Goal: Information Seeking & Learning: Learn about a topic

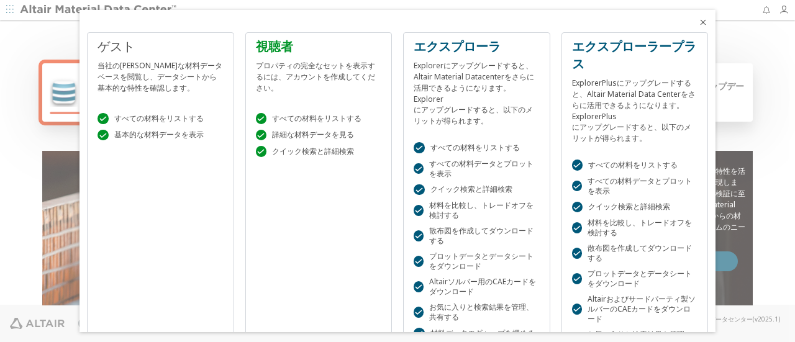
click at [698, 19] on icon "近い" at bounding box center [703, 22] width 10 height 10
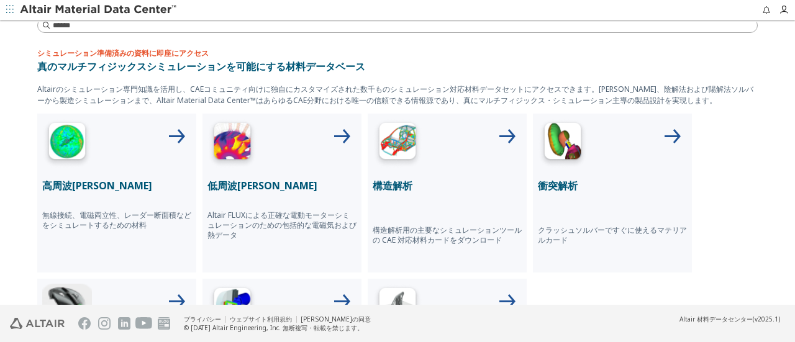
scroll to position [455, 0]
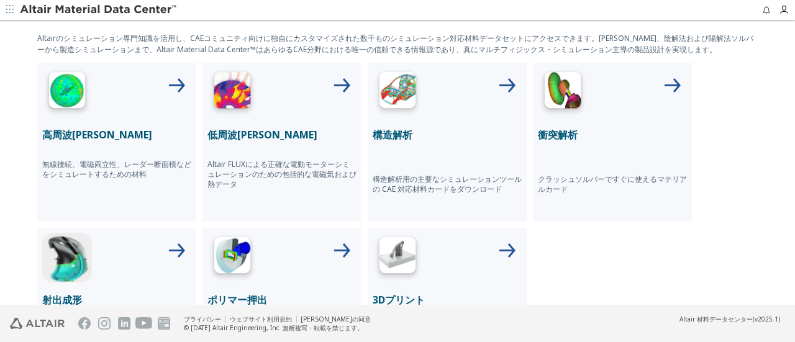
click at [70, 142] on div "高周波電磁気学 無線接続、電磁両立性、レーダー断面積などをシミュレートするための材料" at bounding box center [116, 142] width 159 height 159
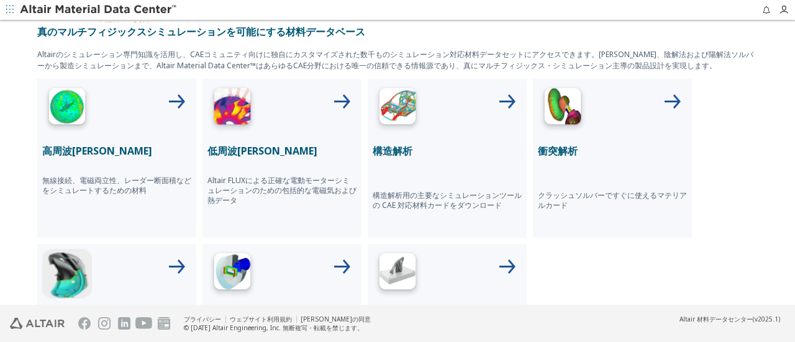
scroll to position [440, 0]
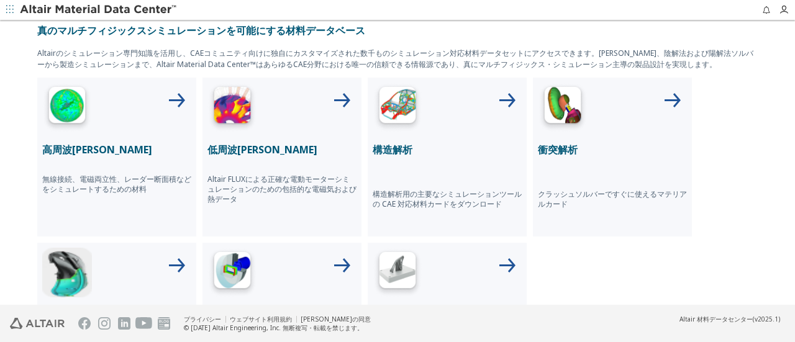
click at [108, 151] on p "高周波電磁気学" at bounding box center [116, 149] width 149 height 15
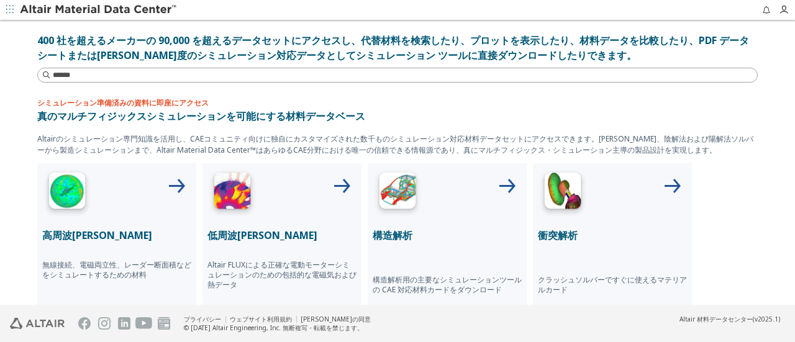
scroll to position [497, 0]
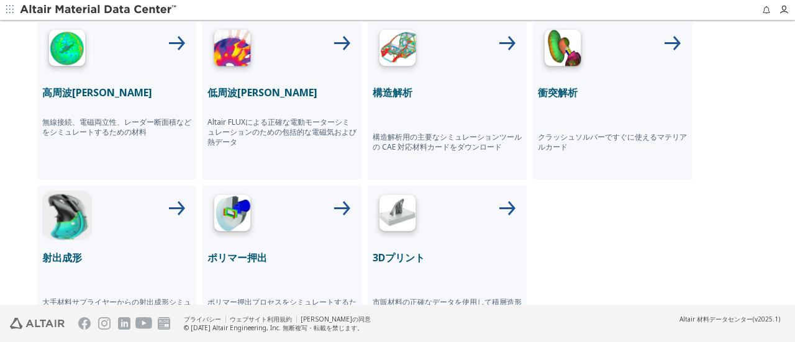
click at [89, 88] on font "高周波電磁気学" at bounding box center [97, 93] width 110 height 14
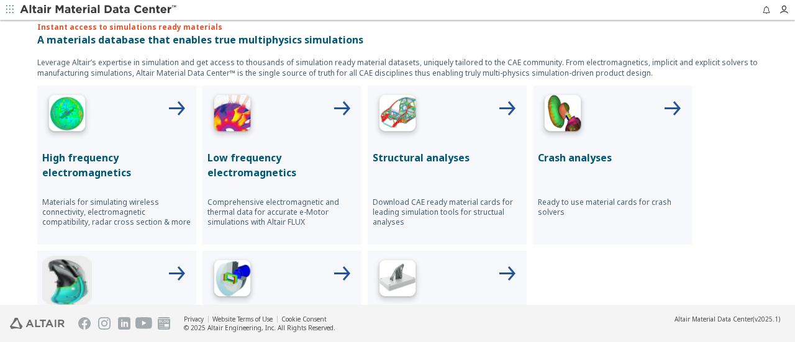
scroll to position [435, 0]
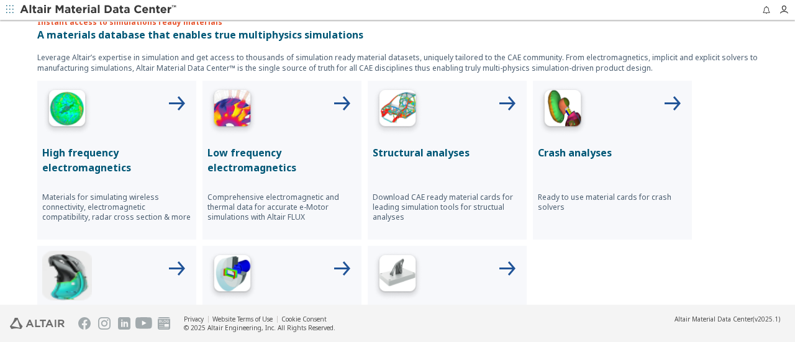
click at [253, 150] on p "Low frequency electromagnetics" at bounding box center [281, 160] width 149 height 30
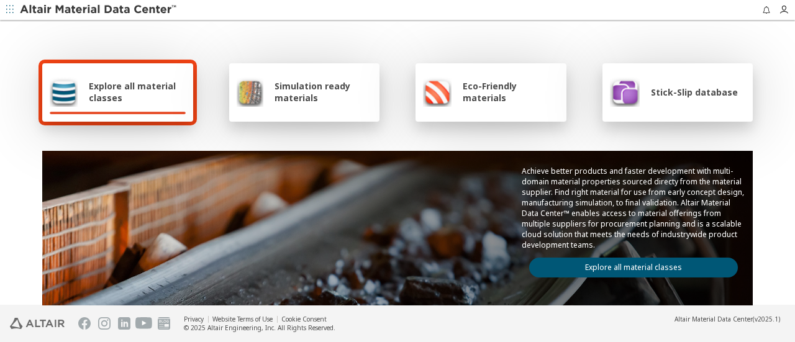
click at [278, 94] on span "Simulation ready materials" at bounding box center [322, 92] width 97 height 24
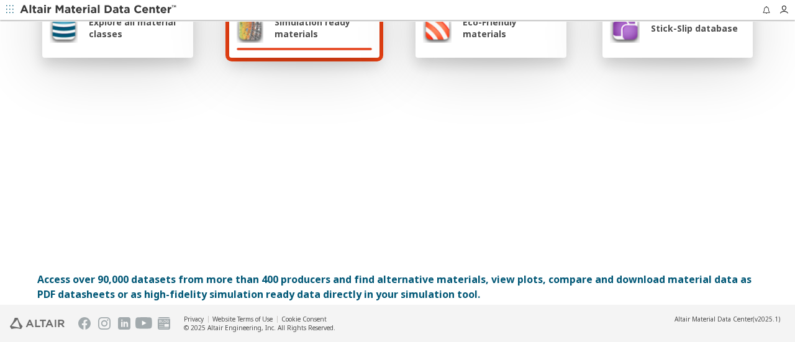
scroll to position [62, 0]
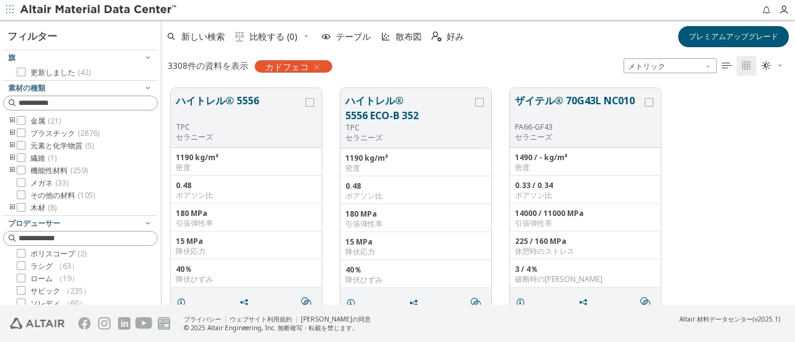
scroll to position [62, 0]
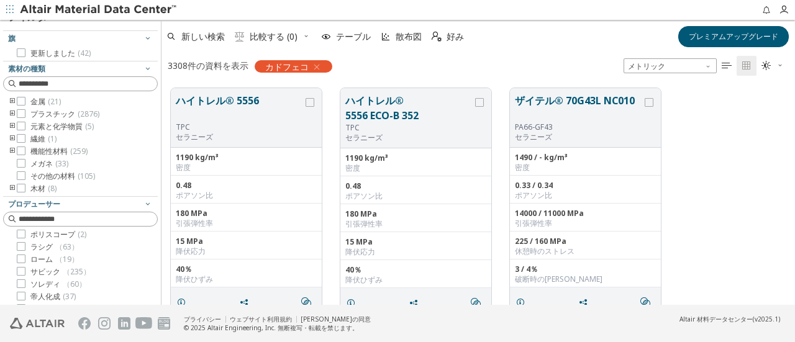
click at [11, 101] on icon "トグルグループ" at bounding box center [12, 102] width 9 height 10
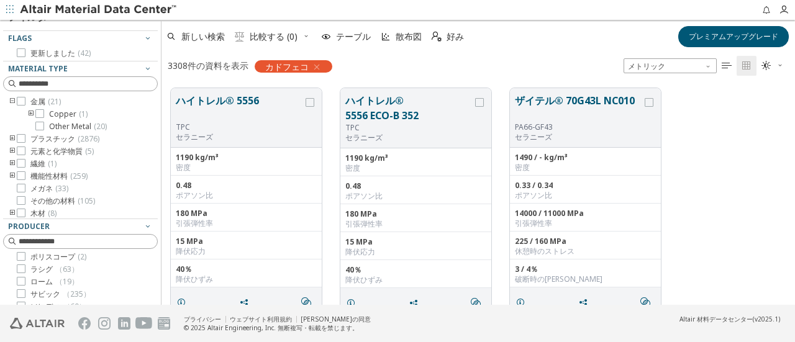
click at [29, 112] on icon "toogle group" at bounding box center [31, 114] width 9 height 10
click at [60, 126] on span "Other Metal ( 20 )" at bounding box center [78, 127] width 58 height 10
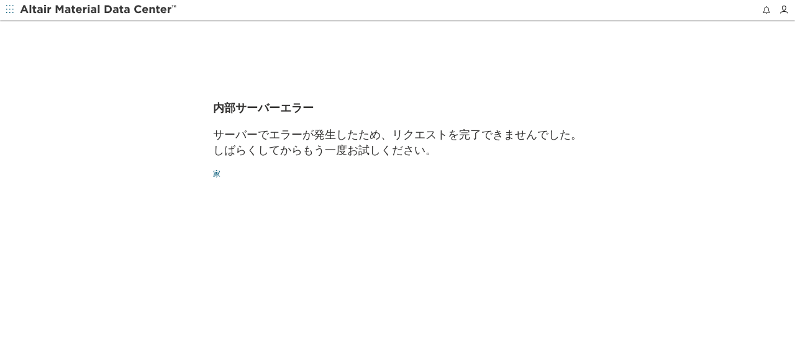
drag, startPoint x: 145, startPoint y: 100, endPoint x: 78, endPoint y: 28, distance: 98.4
click at [144, 97] on div "内部サーバーエラー サーバーでエラーが発生したため、リクエストを完了できませんでした。 しばらくしてからもう一度お試しください。 家" at bounding box center [397, 181] width 795 height 322
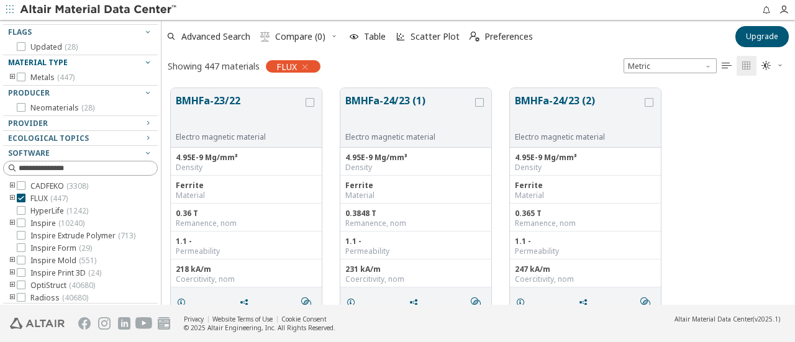
scroll to position [69, 0]
click at [22, 184] on icon at bounding box center [21, 184] width 9 height 9
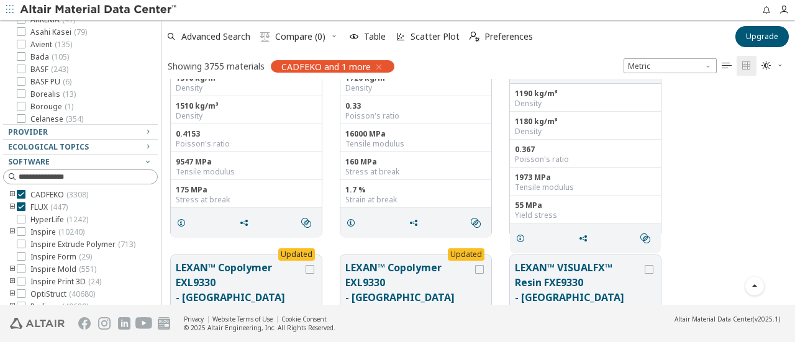
scroll to position [289, 0]
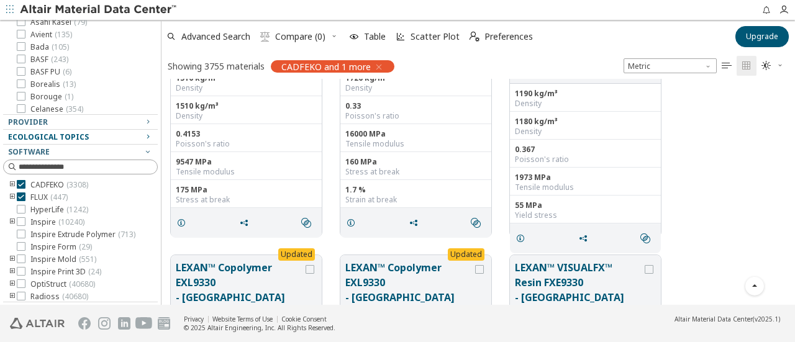
click at [97, 134] on div "Ecological Topics" at bounding box center [75, 137] width 135 height 10
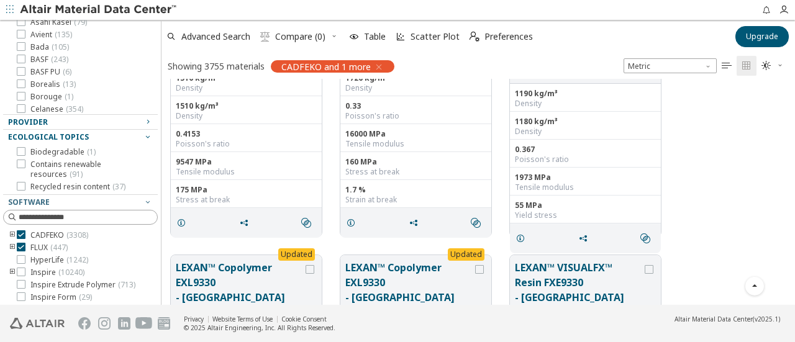
click at [115, 119] on div "Provider" at bounding box center [75, 122] width 135 height 10
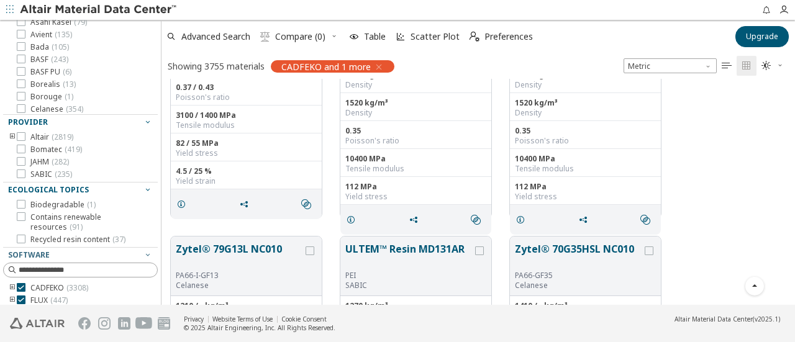
scroll to position [1785, 0]
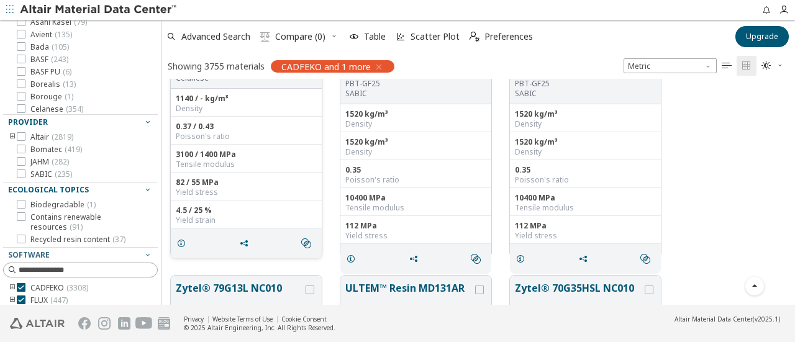
click at [376, 64] on icon "button" at bounding box center [379, 67] width 10 height 10
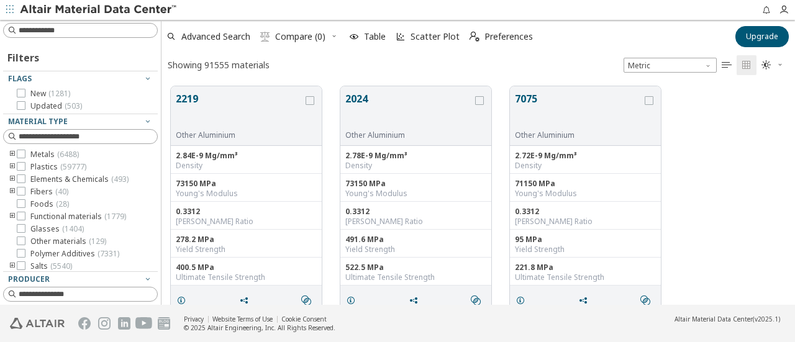
scroll to position [219, 624]
click at [12, 155] on icon "toogle group" at bounding box center [12, 155] width 9 height 10
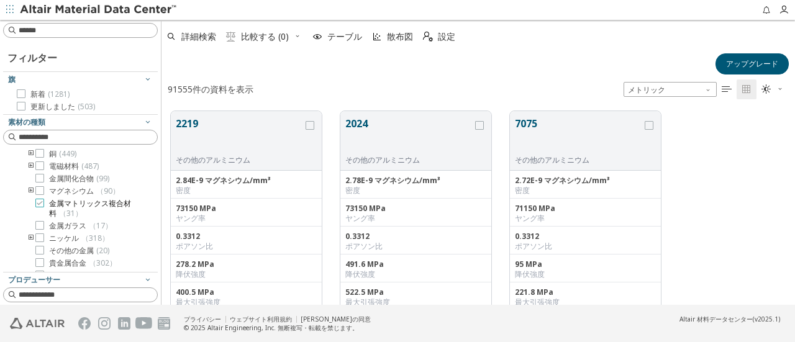
scroll to position [62, 0]
click at [30, 155] on icon "トグルグループ" at bounding box center [31, 155] width 9 height 10
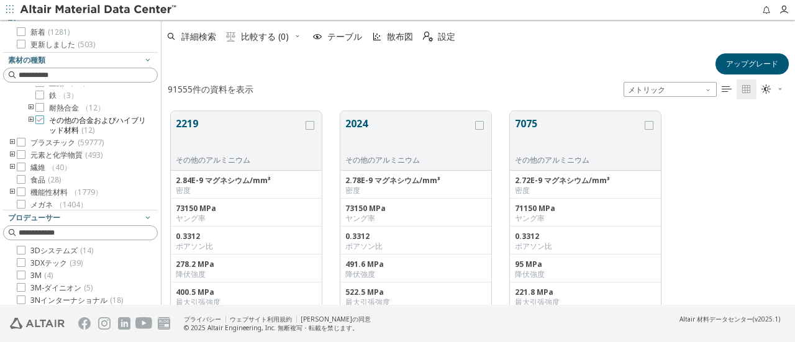
scroll to position [229, 0]
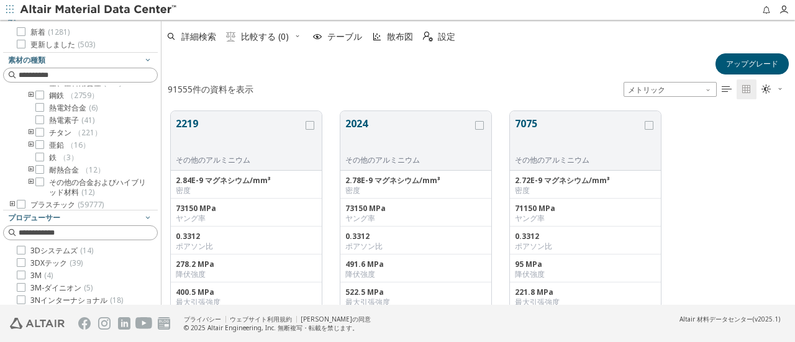
click at [30, 150] on icon "トグルグループ" at bounding box center [31, 145] width 9 height 10
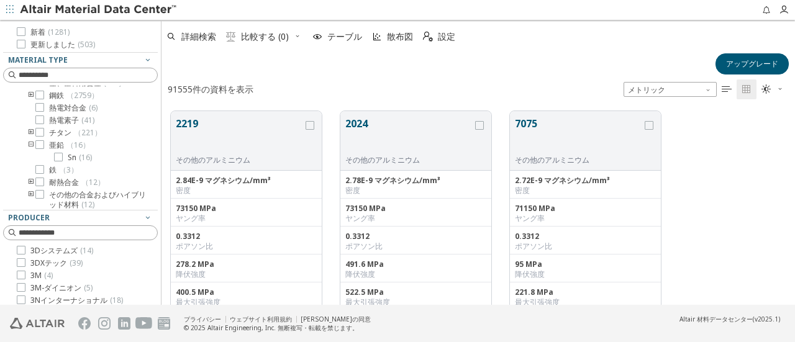
click at [30, 150] on icon "トグルグループ" at bounding box center [31, 145] width 9 height 10
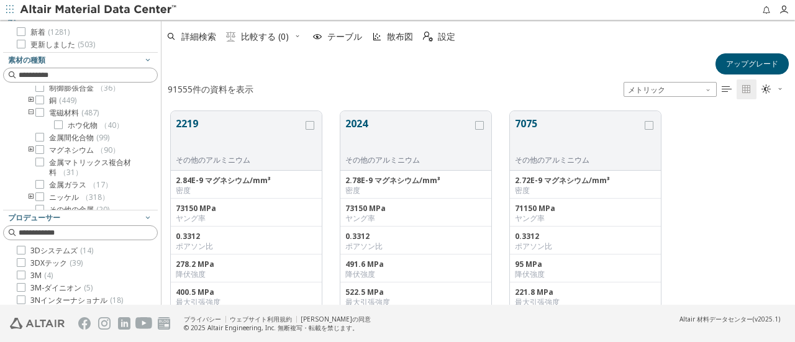
scroll to position [0, 0]
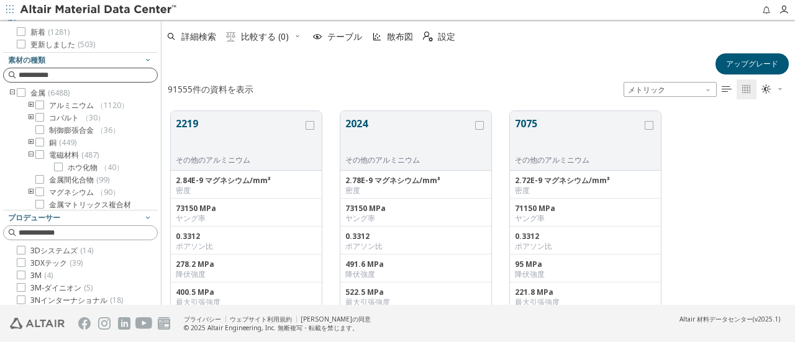
click at [57, 81] on input at bounding box center [88, 75] width 138 height 12
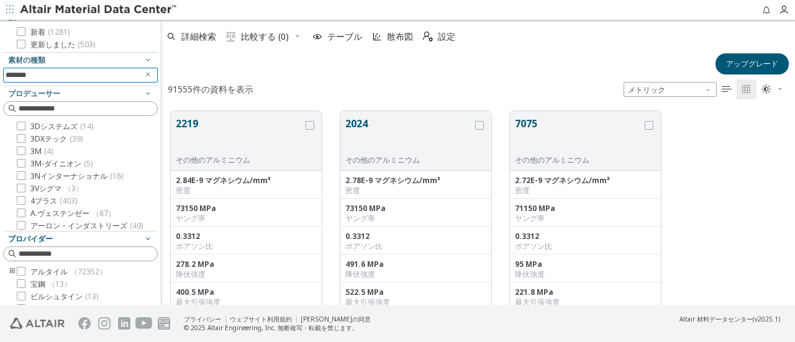
type input "*******"
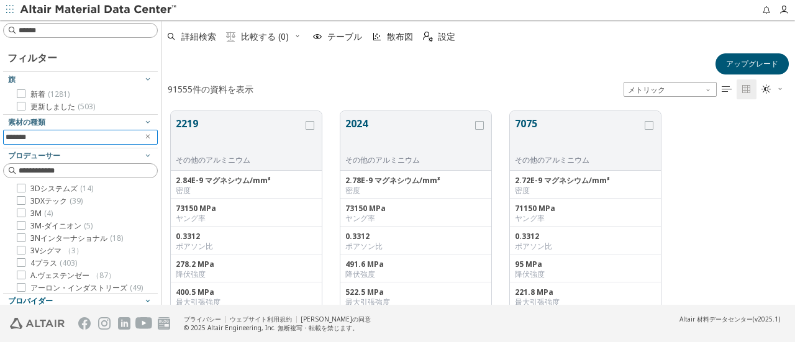
click at [0, 129] on div "フィルター 旗 新着 ( 1281 ) 更新しました ( 503 ) 素材の種類 ******* プロデューサー 3Dシステムズ ( 14 ) 3DXテック …" at bounding box center [80, 162] width 161 height 285
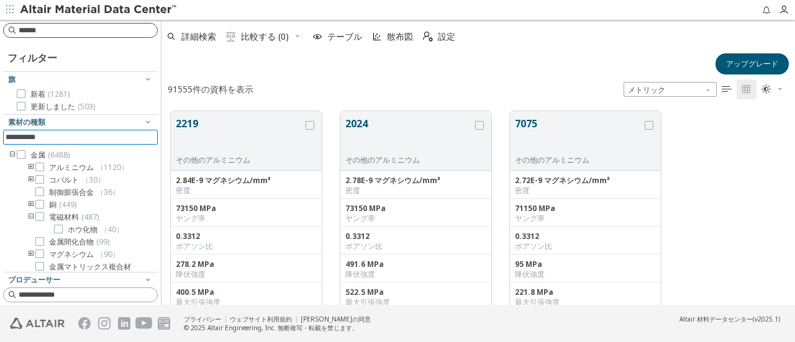
click at [79, 30] on input at bounding box center [88, 30] width 138 height 12
click at [79, 30] on input at bounding box center [82, 31] width 152 height 14
paste input "*******"
type input "*******"
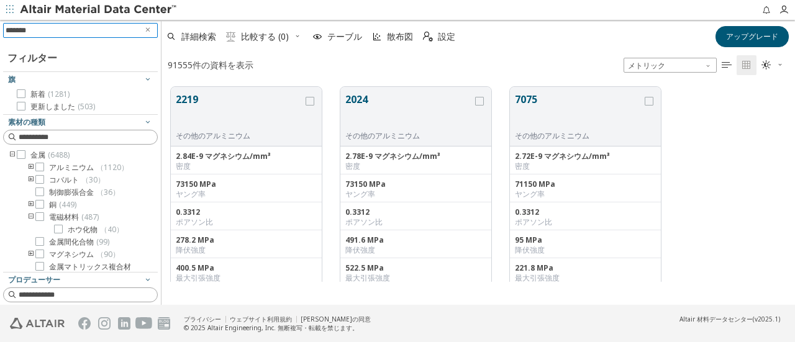
scroll to position [217, 624]
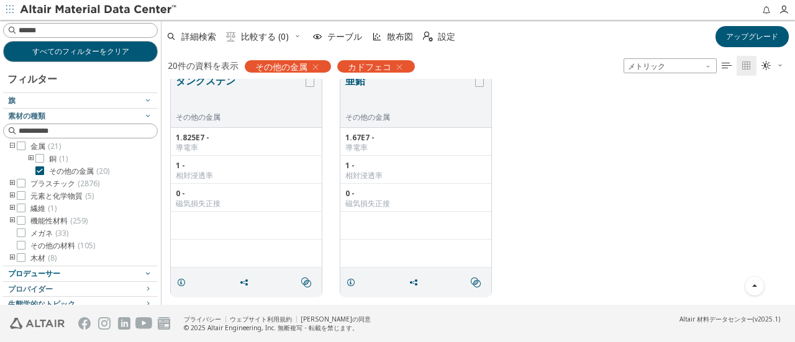
scroll to position [52, 0]
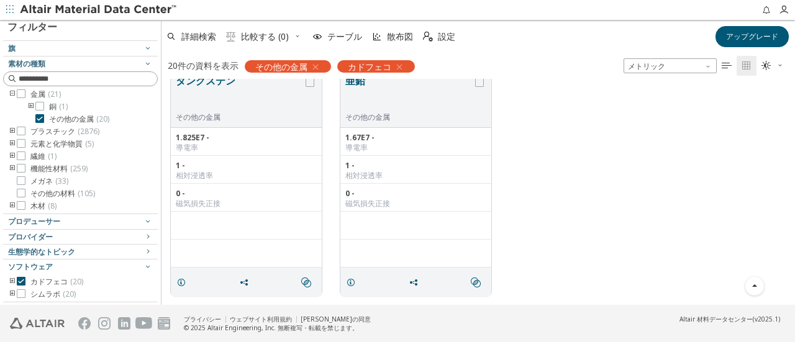
click at [29, 106] on icon "トグルグループ" at bounding box center [31, 107] width 9 height 10
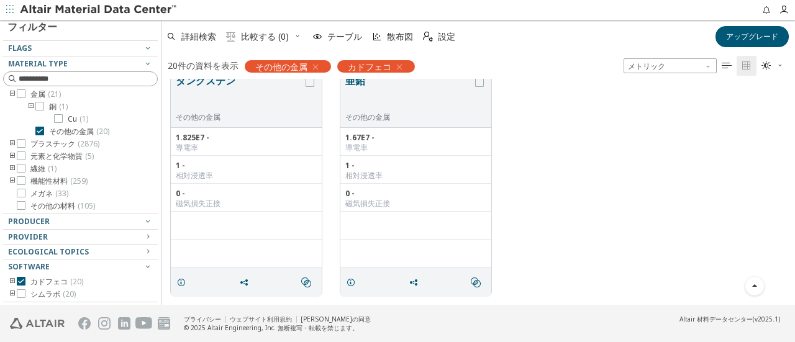
click at [29, 106] on icon "トグルグループ" at bounding box center [31, 107] width 9 height 10
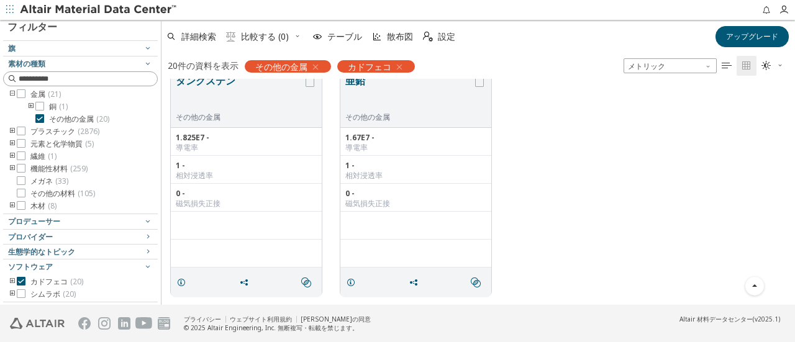
click at [84, 52] on div at bounding box center [77, 53] width 148 height 6
click at [143, 47] on icon "button" at bounding box center [148, 48] width 10 height 10
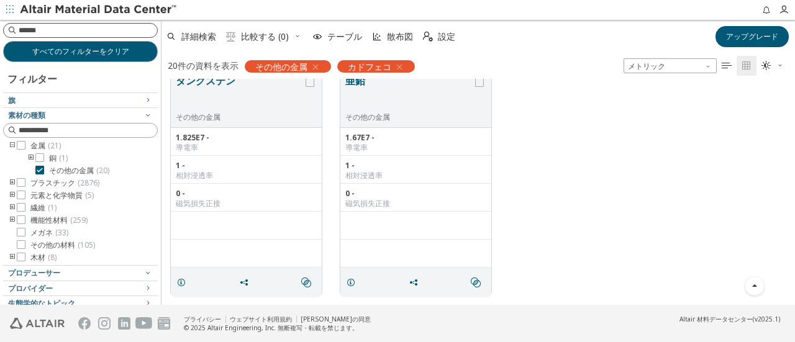
click at [78, 36] on input at bounding box center [88, 30] width 138 height 12
type input "*******"
click at [68, 45] on button "すべてのフィルターをクリア" at bounding box center [80, 51] width 155 height 21
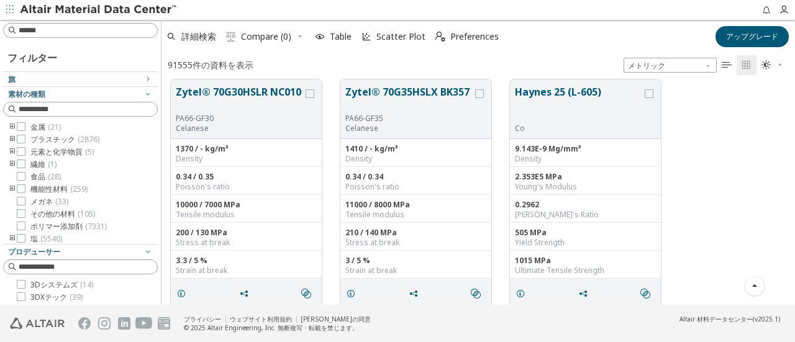
scroll to position [218, 624]
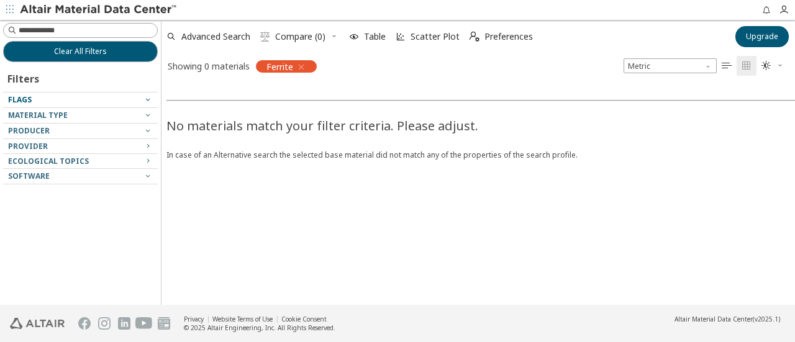
click at [48, 95] on div "Flags" at bounding box center [75, 100] width 135 height 10
click at [60, 97] on div "Flags" at bounding box center [75, 100] width 135 height 10
click at [247, 173] on div "No materials match your filter criteria. Please adjust. In case of an Alternati…" at bounding box center [558, 192] width 795 height 226
click at [109, 29] on input at bounding box center [88, 30] width 138 height 12
type input "*****"
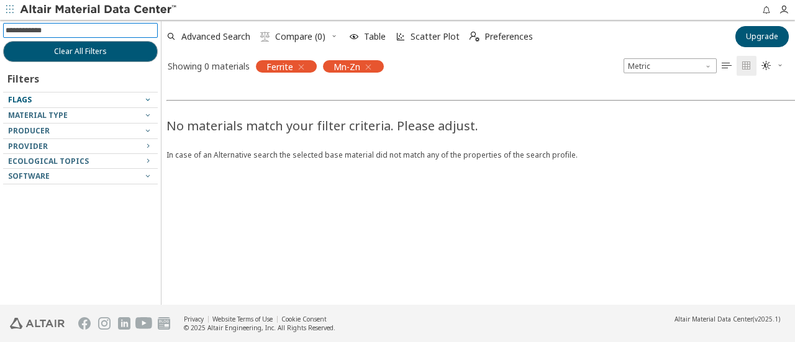
click at [57, 94] on span "Flags" at bounding box center [80, 100] width 145 height 15
click at [140, 99] on div "Flags" at bounding box center [75, 100] width 135 height 10
click at [101, 57] on button "Clear All Filters" at bounding box center [80, 51] width 155 height 21
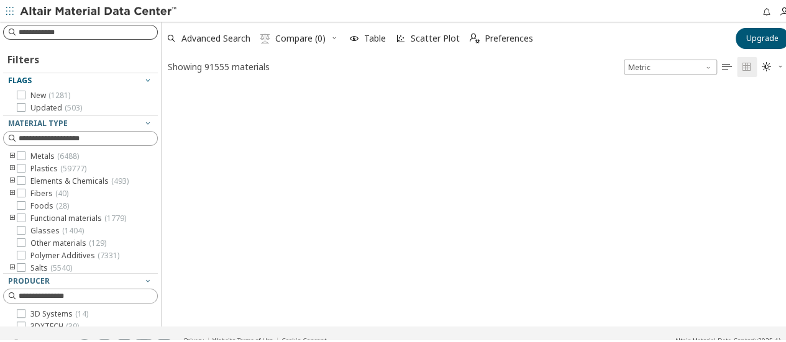
drag, startPoint x: 101, startPoint y: 40, endPoint x: 57, endPoint y: 29, distance: 45.5
click at [57, 29] on input at bounding box center [88, 30] width 138 height 12
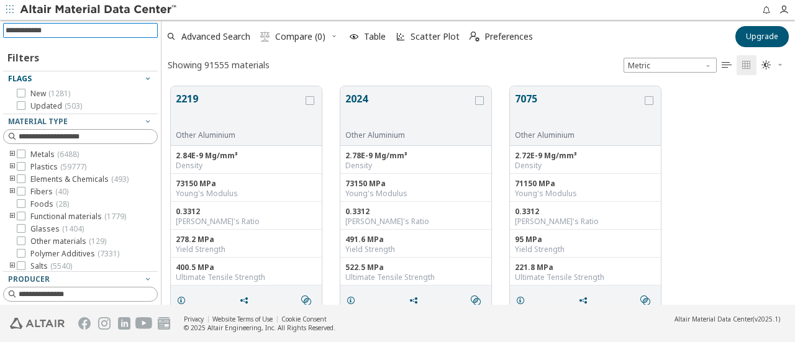
scroll to position [219, 624]
click at [63, 31] on input at bounding box center [82, 31] width 152 height 14
type input "*****"
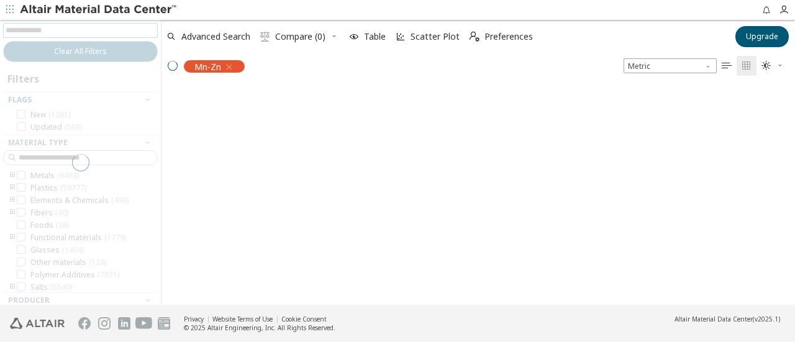
scroll to position [217, 624]
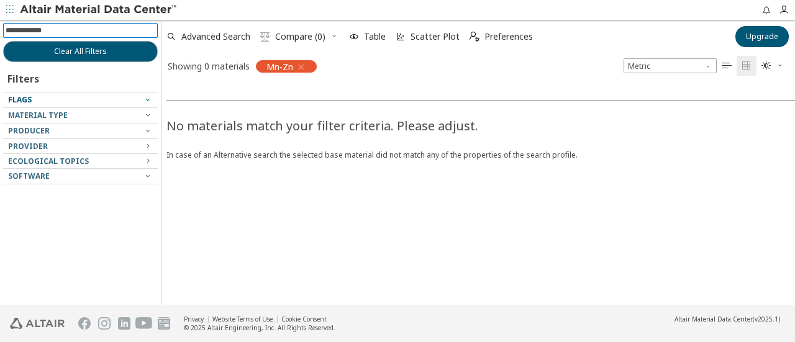
click at [298, 66] on icon "button" at bounding box center [301, 67] width 10 height 10
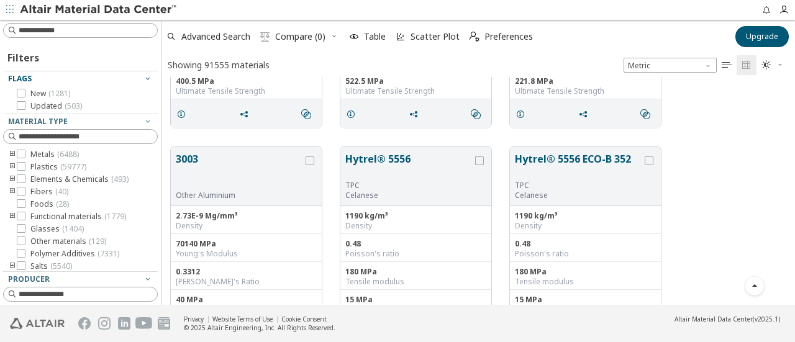
scroll to position [124, 0]
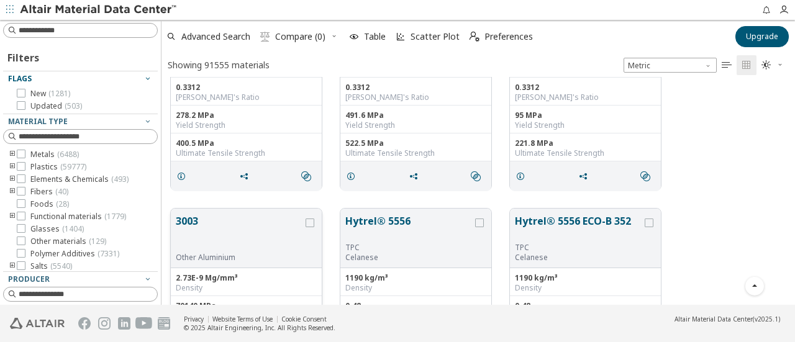
click at [276, 222] on button "3003" at bounding box center [239, 233] width 127 height 39
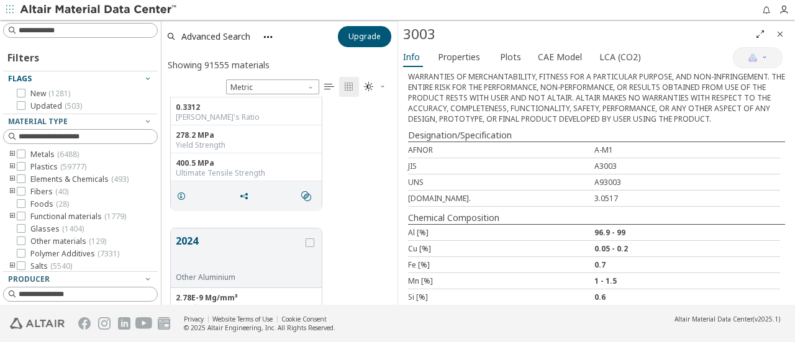
scroll to position [338, 0]
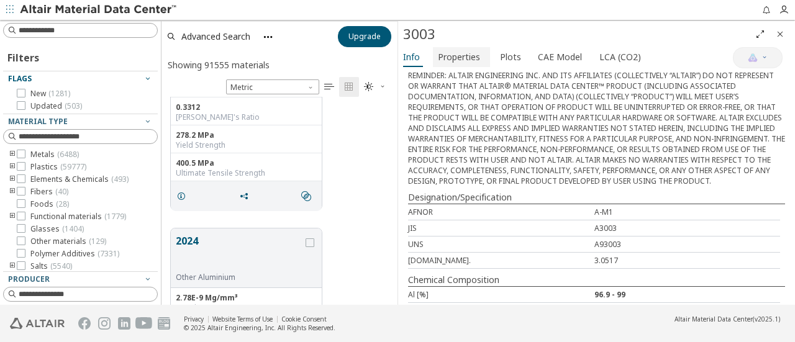
click at [453, 61] on span "Properties" at bounding box center [459, 57] width 42 height 20
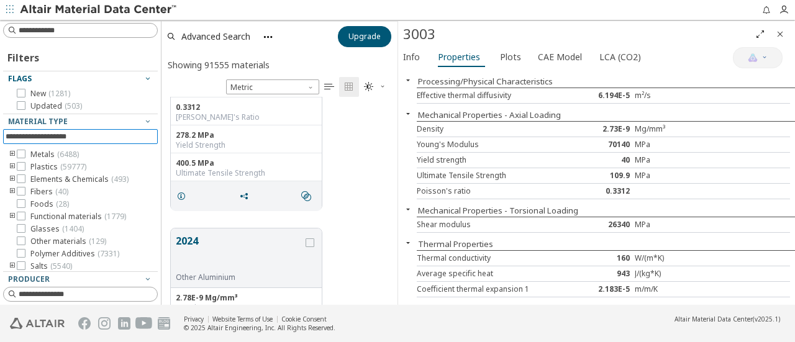
drag, startPoint x: 97, startPoint y: 135, endPoint x: 84, endPoint y: 135, distance: 12.4
click at [84, 135] on input at bounding box center [82, 137] width 152 height 14
click at [121, 54] on div "Filters" at bounding box center [80, 56] width 155 height 30
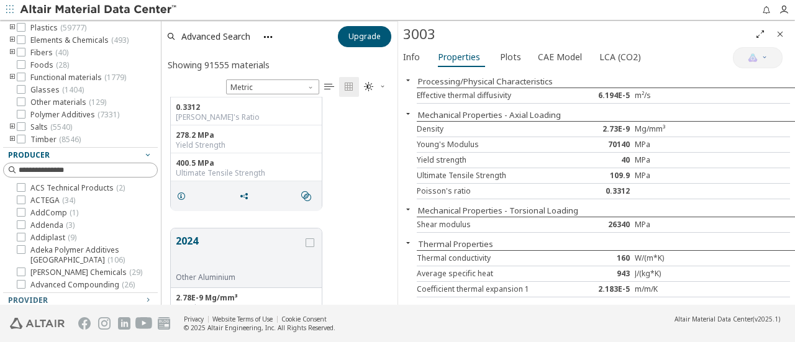
scroll to position [186, 0]
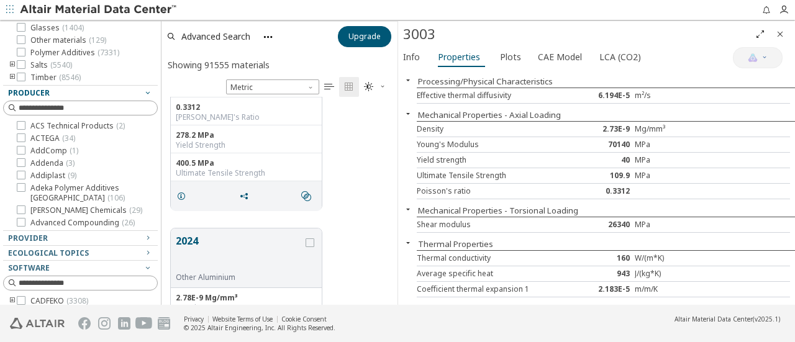
click at [143, 93] on icon "button" at bounding box center [148, 93] width 10 height 10
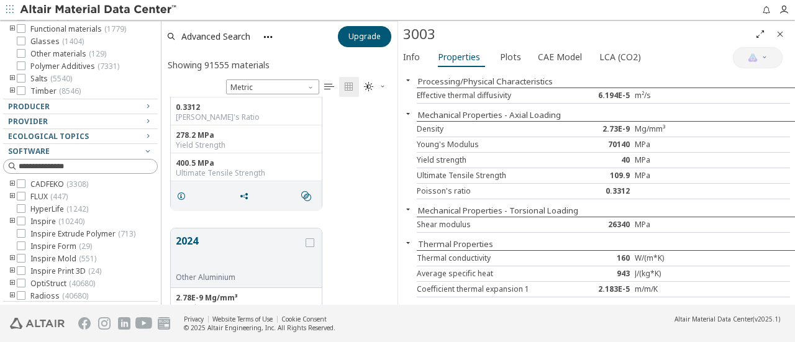
click at [24, 181] on icon at bounding box center [21, 183] width 9 height 9
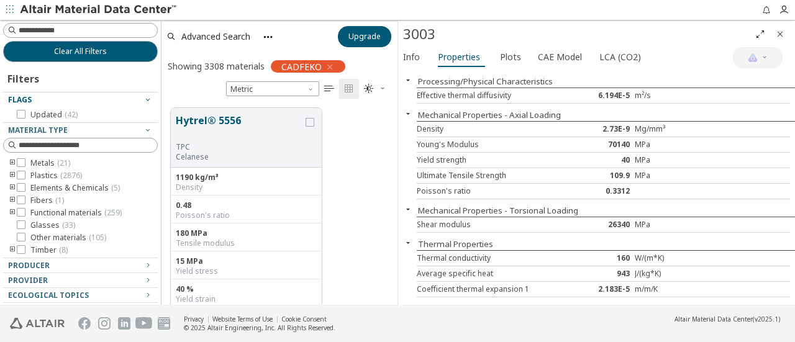
click at [778, 32] on icon "Close" at bounding box center [780, 34] width 10 height 10
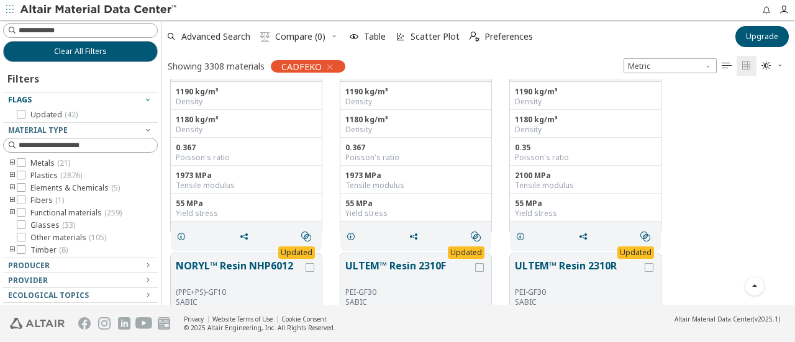
scroll to position [5014, 0]
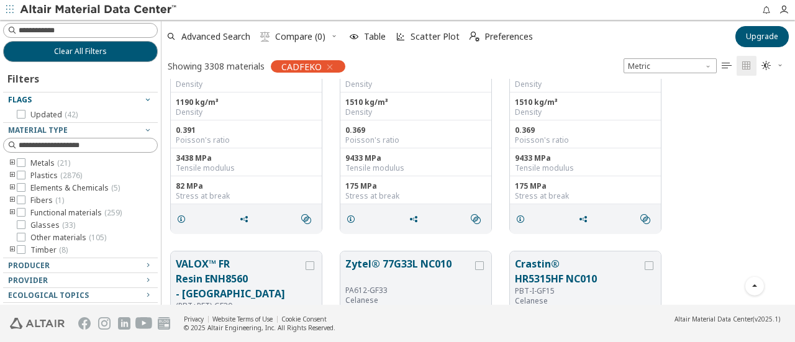
click at [11, 160] on icon "toogle group" at bounding box center [12, 163] width 9 height 10
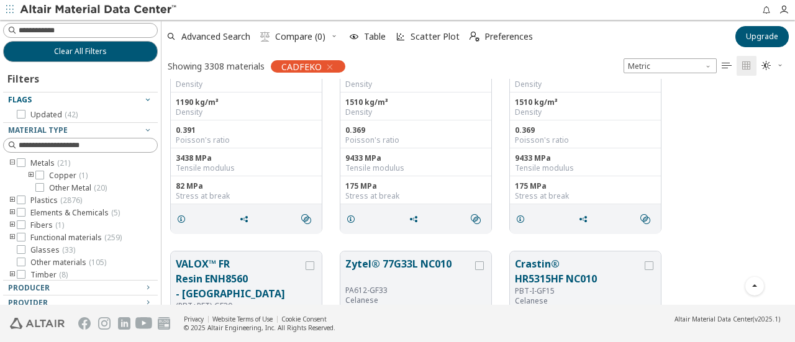
click at [11, 160] on icon "toogle group" at bounding box center [12, 163] width 9 height 10
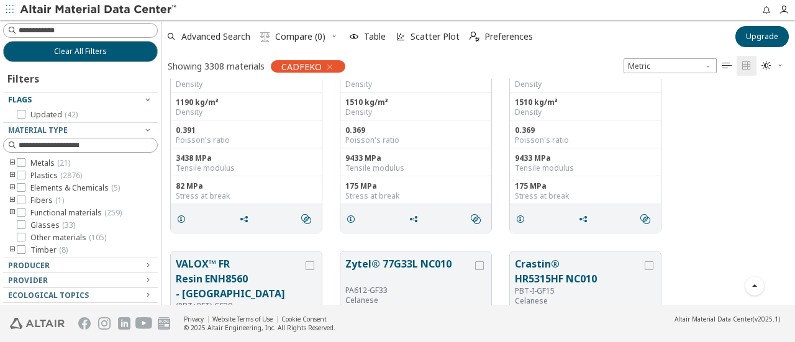
click at [11, 160] on icon "toogle group" at bounding box center [12, 163] width 9 height 10
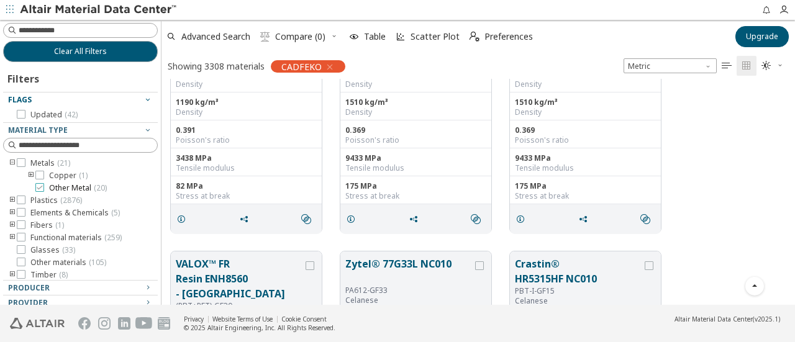
click at [40, 188] on icon at bounding box center [39, 187] width 9 height 9
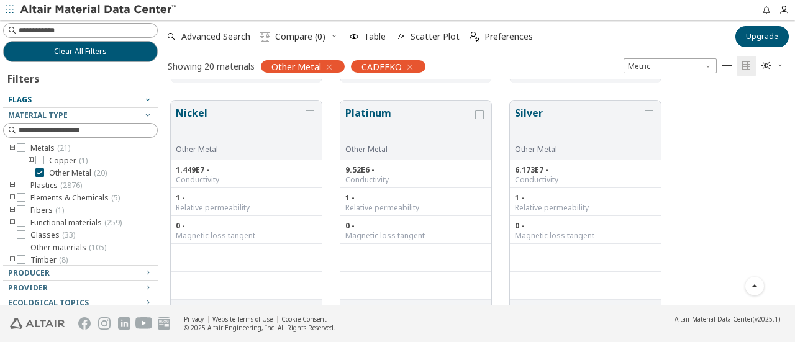
scroll to position [994, 0]
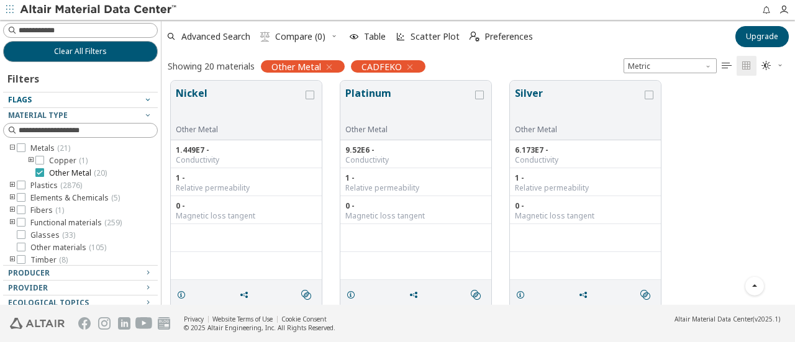
click at [38, 172] on icon at bounding box center [39, 172] width 9 height 9
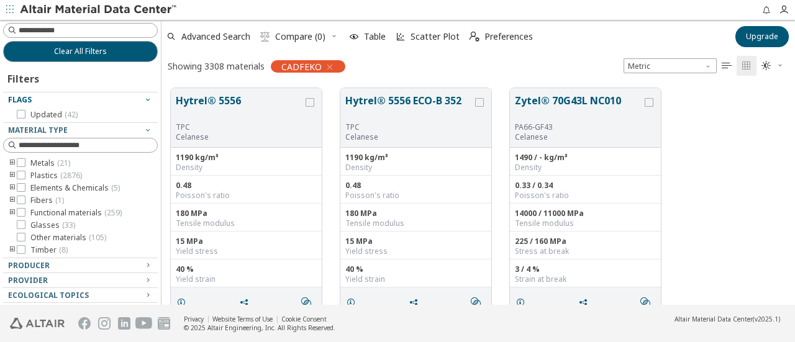
click at [12, 213] on icon "toogle group" at bounding box center [12, 213] width 9 height 10
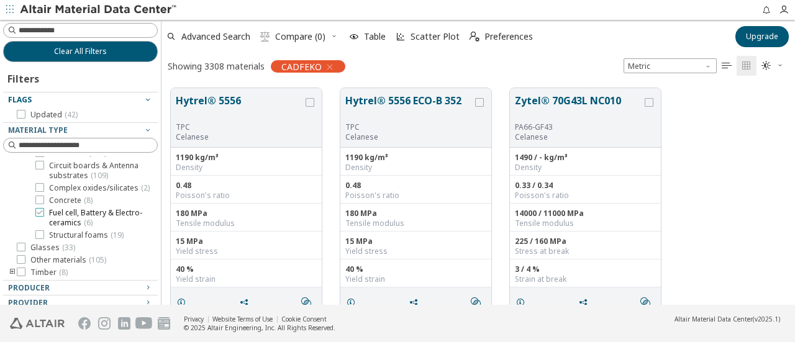
scroll to position [92, 0]
